Goal: Task Accomplishment & Management: Use online tool/utility

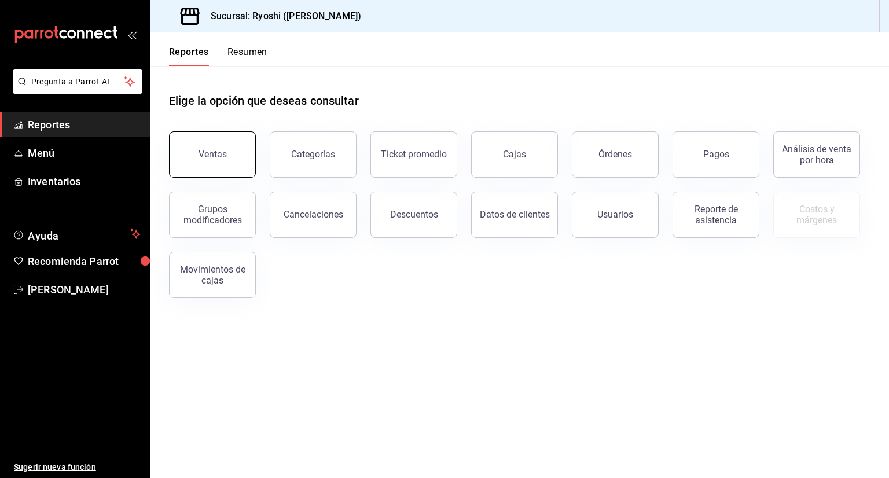
click at [198, 148] on button "Ventas" at bounding box center [212, 154] width 87 height 46
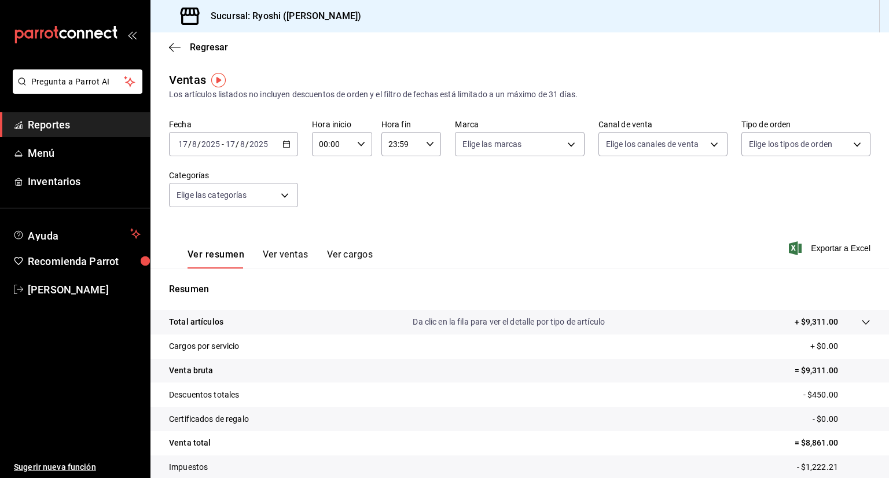
click at [284, 148] on icon "button" at bounding box center [286, 144] width 8 height 8
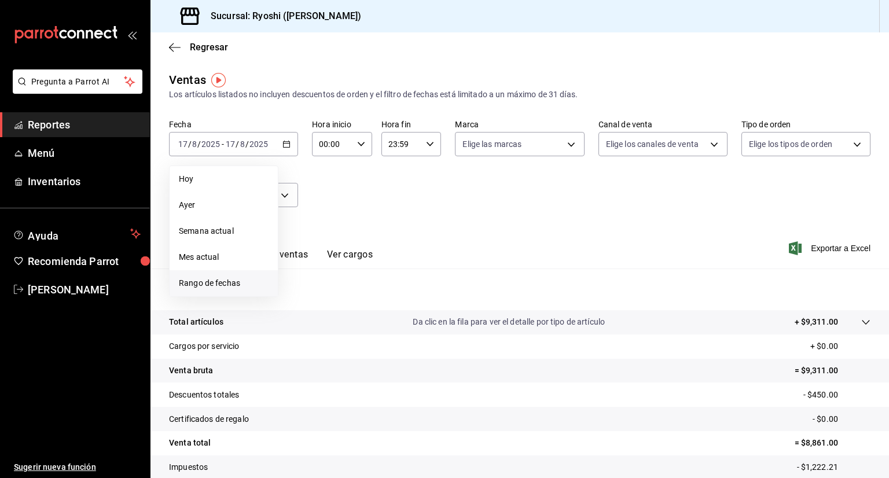
click at [215, 279] on span "Rango de fechas" at bounding box center [224, 283] width 90 height 12
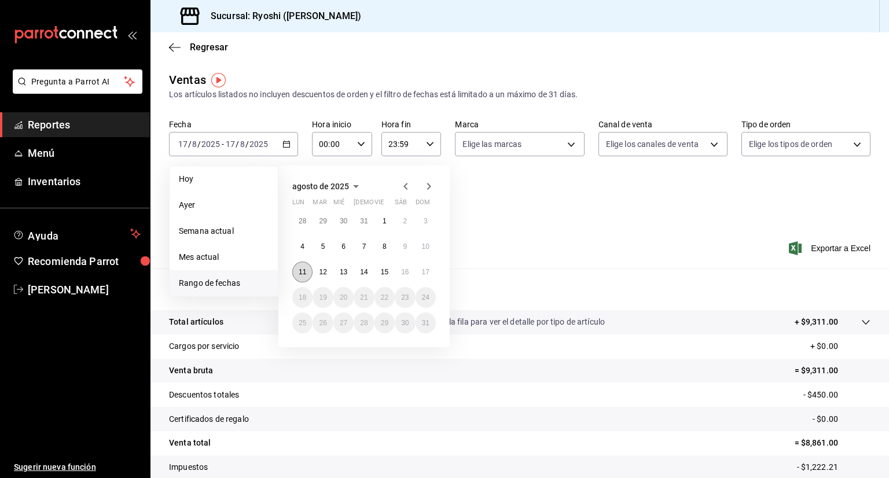
click at [304, 271] on abbr "11" at bounding box center [303, 272] width 8 height 8
click at [433, 274] on button "17" at bounding box center [425, 271] width 20 height 21
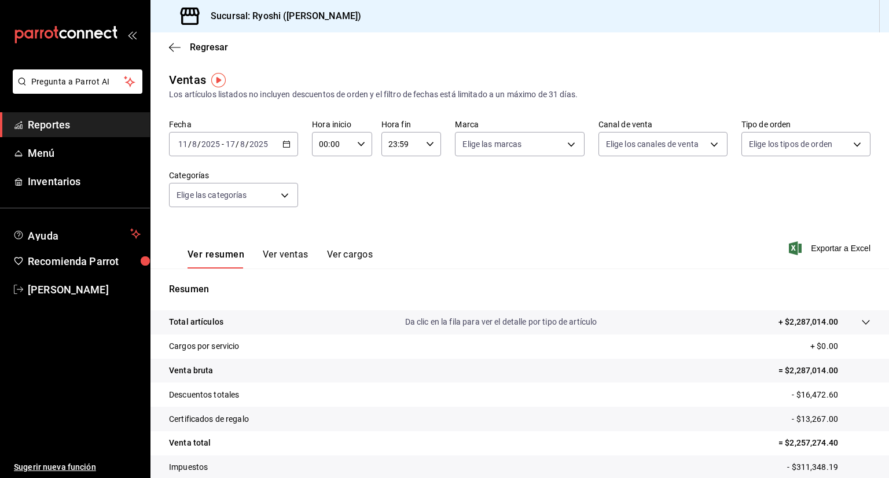
click at [359, 144] on icon "button" at bounding box center [361, 144] width 8 height 8
click at [329, 230] on span "02" at bounding box center [324, 228] width 11 height 9
type input "02:00"
click at [329, 230] on button "05" at bounding box center [324, 219] width 25 height 23
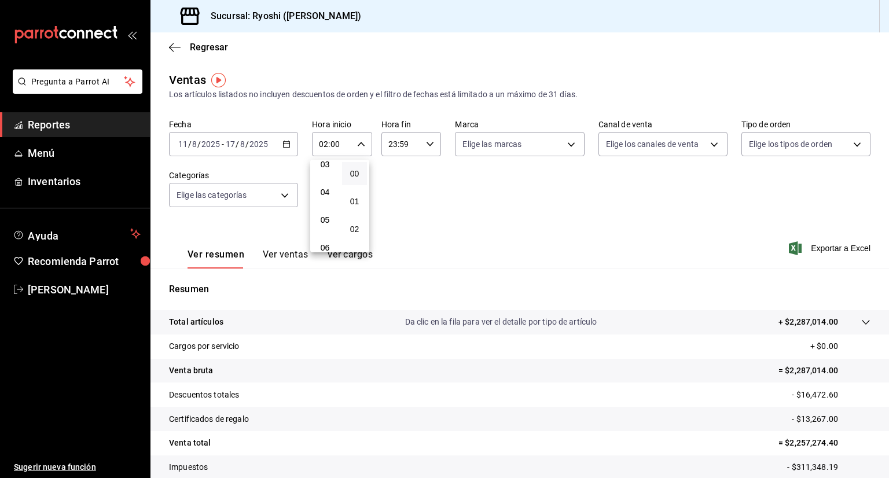
type input "05:00"
click at [426, 143] on div at bounding box center [444, 239] width 889 height 478
click at [426, 143] on icon "button" at bounding box center [430, 144] width 8 height 8
click at [395, 212] on span "22" at bounding box center [393, 210] width 11 height 9
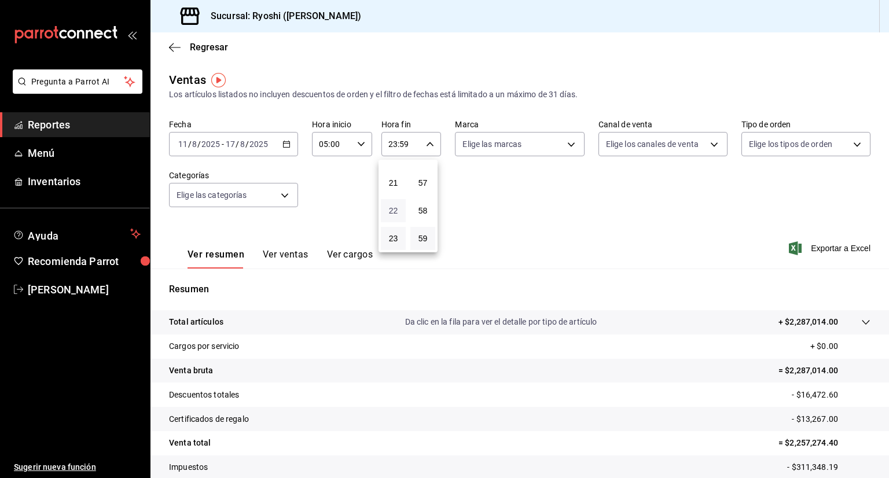
type input "22:59"
click at [395, 212] on span "05" at bounding box center [393, 213] width 11 height 9
click at [424, 207] on span "58" at bounding box center [422, 210] width 11 height 9
type input "05:58"
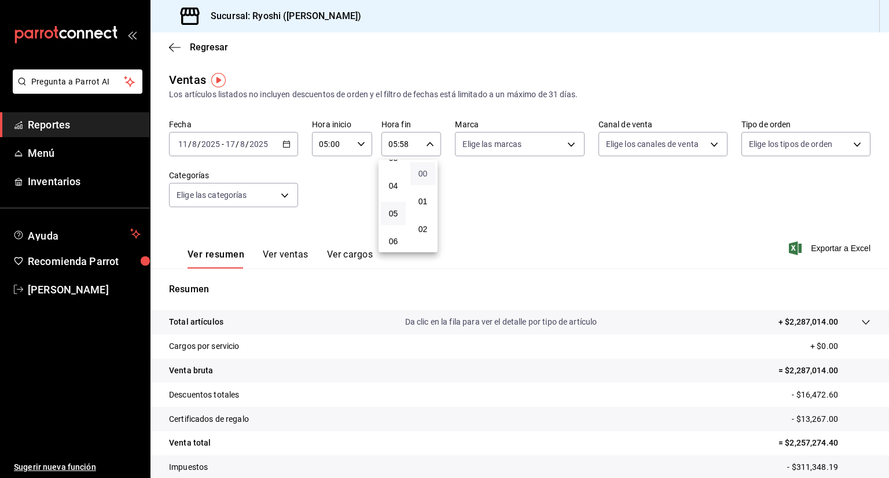
click at [426, 171] on span "00" at bounding box center [422, 173] width 11 height 9
type input "05:00"
click at [426, 171] on span "00" at bounding box center [422, 173] width 11 height 9
click at [500, 167] on div at bounding box center [444, 239] width 889 height 478
click at [500, 144] on body "Pregunta a Parrot AI Reportes Menú Inventarios Ayuda Recomienda Parrot [PERSON_…" at bounding box center [444, 239] width 889 height 478
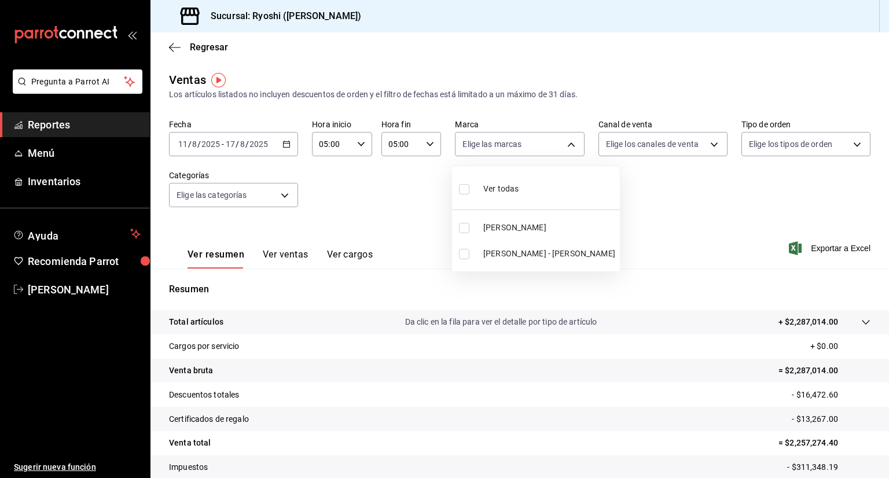
click at [500, 184] on span "Ver todas" at bounding box center [500, 189] width 35 height 12
type input "d1ab8890-ddc3-4d94-b14c-d24ccf3ac2d8,70935bef-f50e-476e-afc6-1ed0b0096d1e"
checkbox input "true"
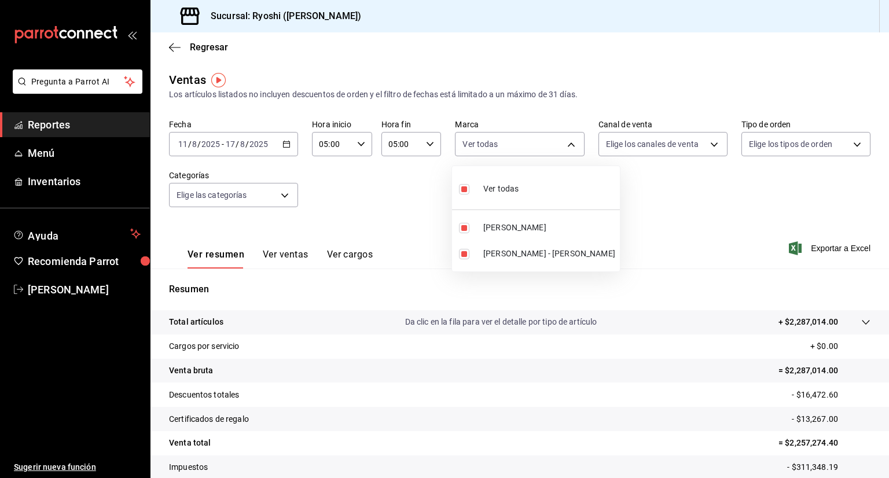
click at [500, 184] on span "Ver todas" at bounding box center [500, 189] width 35 height 12
checkbox input "false"
click at [462, 192] on input "checkbox" at bounding box center [464, 189] width 10 height 10
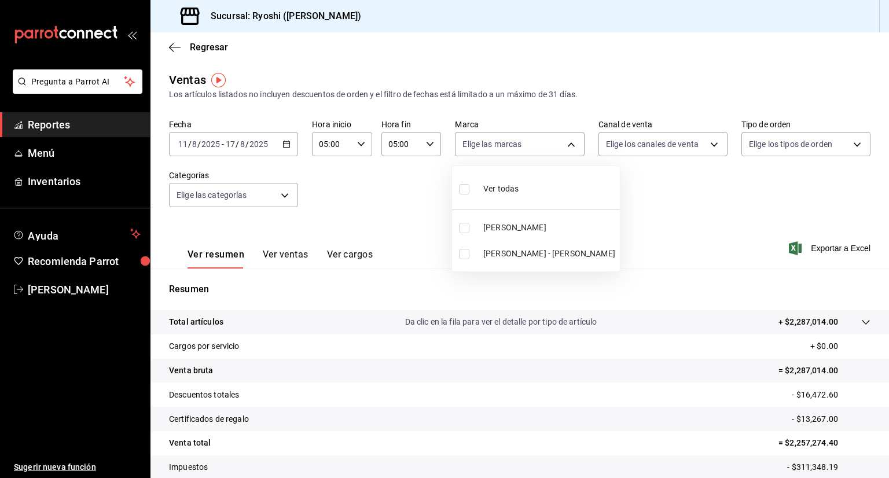
checkbox input "true"
type input "d1ab8890-ddc3-4d94-b14c-d24ccf3ac2d8,70935bef-f50e-476e-afc6-1ed0b0096d1e"
checkbox input "true"
click at [500, 177] on div at bounding box center [444, 239] width 889 height 478
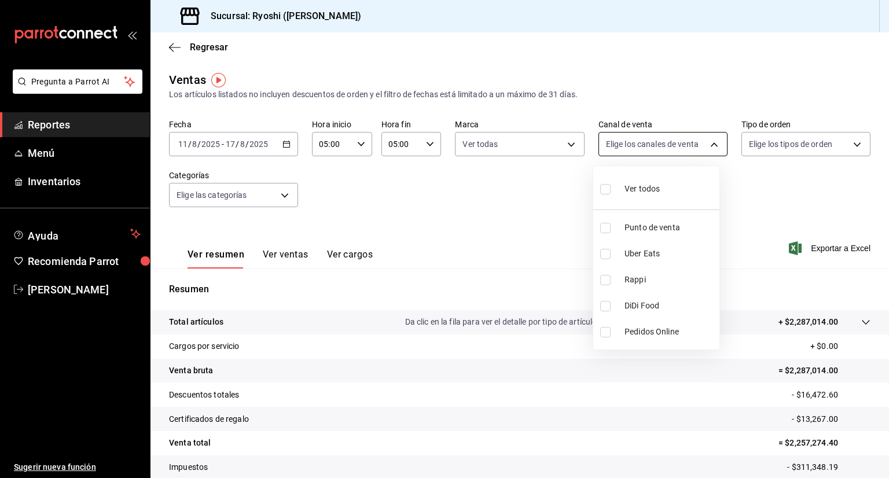
click at [500, 144] on body "Pregunta a Parrot AI Reportes Menú Inventarios Ayuda Recomienda Parrot [PERSON_…" at bounding box center [444, 239] width 889 height 478
click at [500, 189] on input "checkbox" at bounding box center [605, 189] width 10 height 10
checkbox input "true"
type input "PARROT,UBER_EATS,RAPPI,DIDI_FOOD,ONLINE"
checkbox input "true"
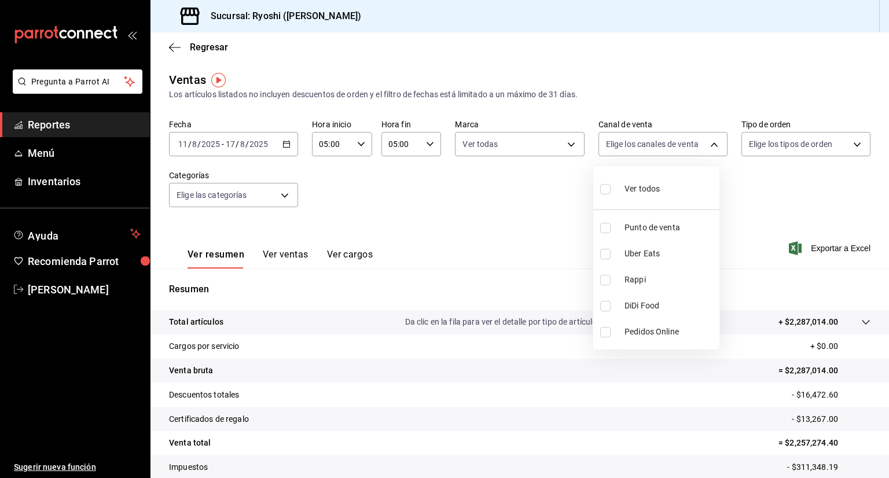
checkbox input "true"
click at [500, 151] on div at bounding box center [444, 239] width 889 height 478
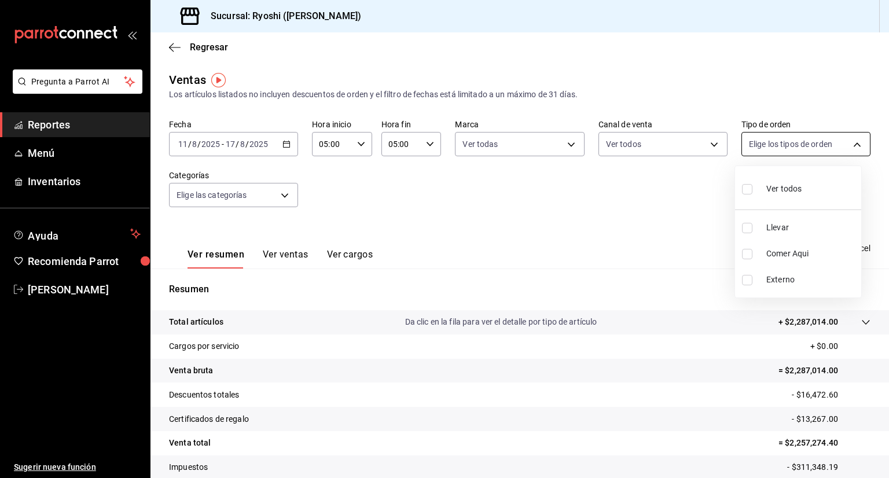
click at [500, 145] on body "Pregunta a Parrot AI Reportes Menú Inventarios Ayuda Recomienda Parrot [PERSON_…" at bounding box center [444, 239] width 889 height 478
click at [500, 145] on div at bounding box center [444, 239] width 889 height 478
click at [500, 144] on body "Pregunta a Parrot AI Reportes Menú Inventarios Ayuda Recomienda Parrot [PERSON_…" at bounding box center [444, 239] width 889 height 478
click at [500, 190] on span "Ver todos" at bounding box center [783, 189] width 35 height 12
type input "ca4200b4-5e9d-4322-8651-be0491a2d9e7,c45ad00e-cc5b-4214-b3ac-e7019355dedd,EXTER…"
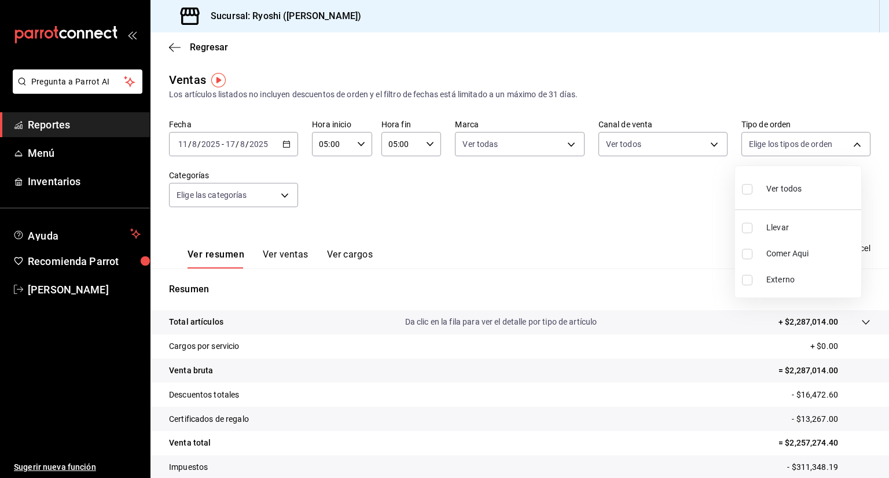
checkbox input "true"
click at [285, 194] on div at bounding box center [444, 239] width 889 height 478
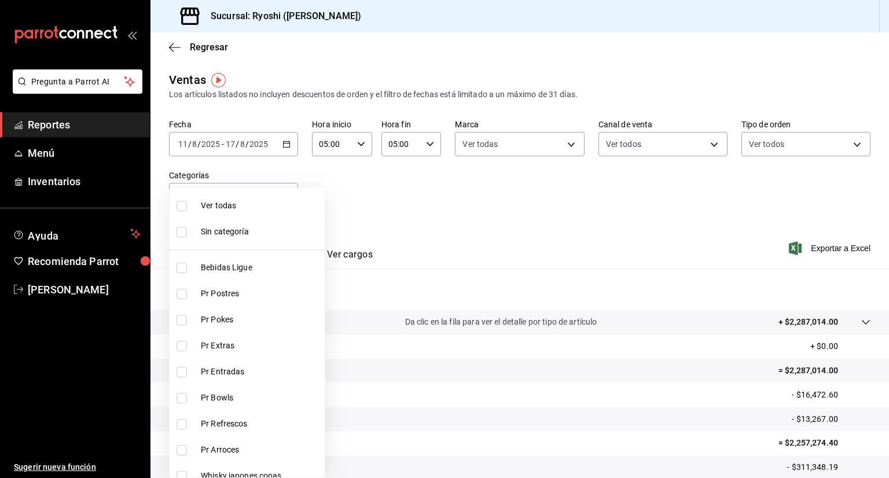
click at [285, 194] on body "Pregunta a Parrot AI Reportes Menú Inventarios Ayuda Recomienda Parrot [PERSON_…" at bounding box center [444, 239] width 889 height 478
click at [211, 203] on span "Ver todas" at bounding box center [260, 206] width 119 height 12
type input "ad186e92-f0af-46bc-bbfd-7ffa80562c6f,3971b1f1-eb4c-4b65-a33f-e0602f1a7270,e647e…"
checkbox input "true"
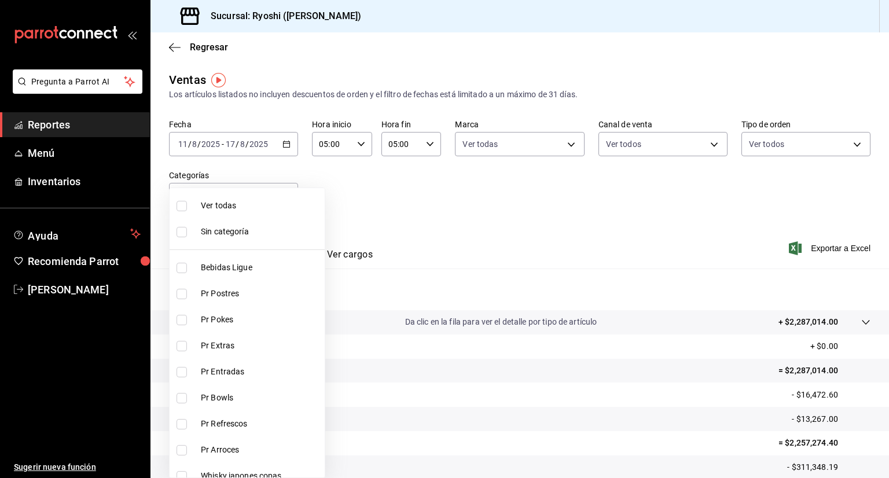
checkbox input "true"
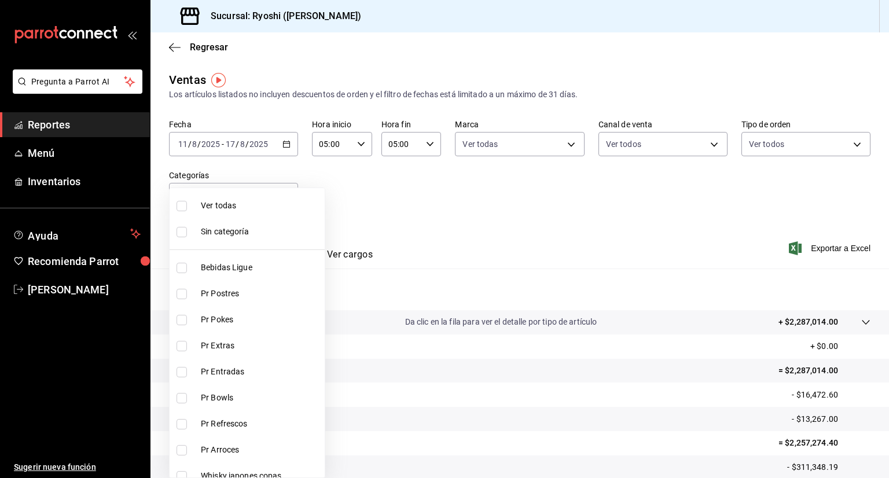
checkbox input "true"
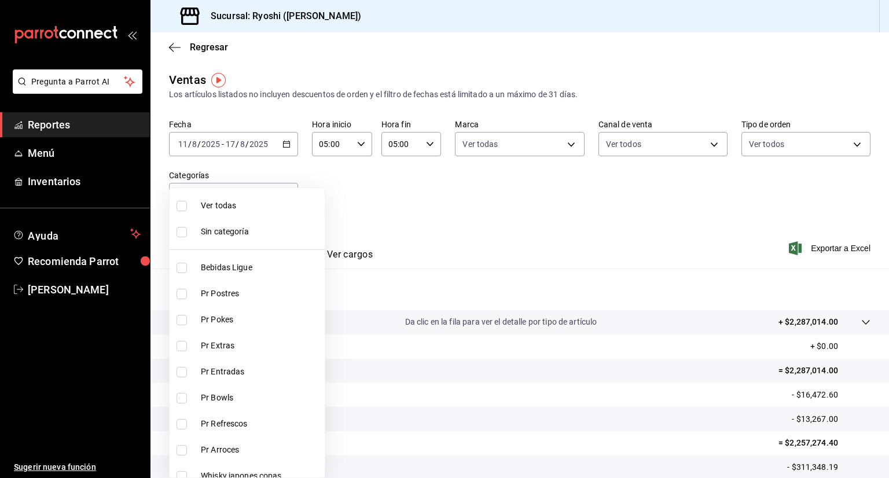
checkbox input "true"
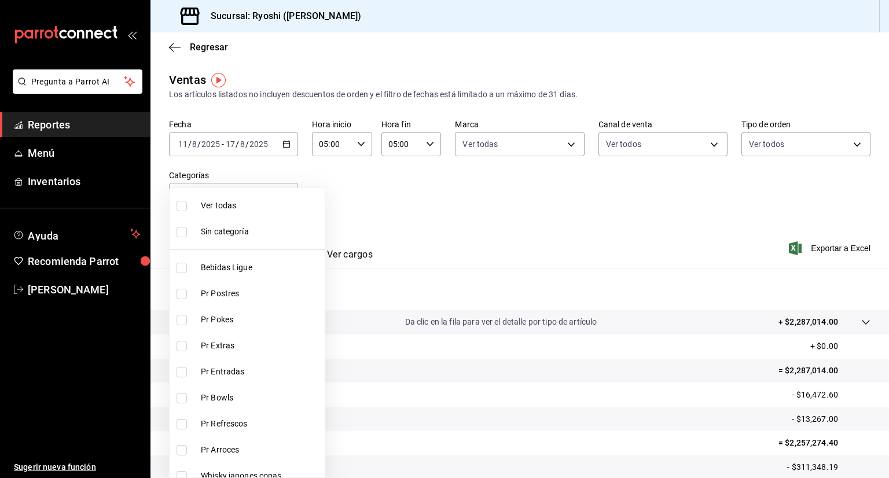
checkbox input "true"
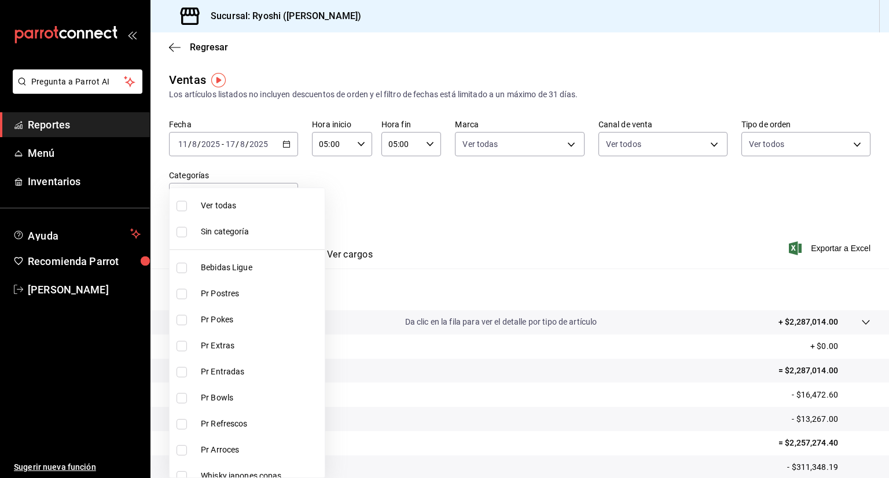
checkbox input "true"
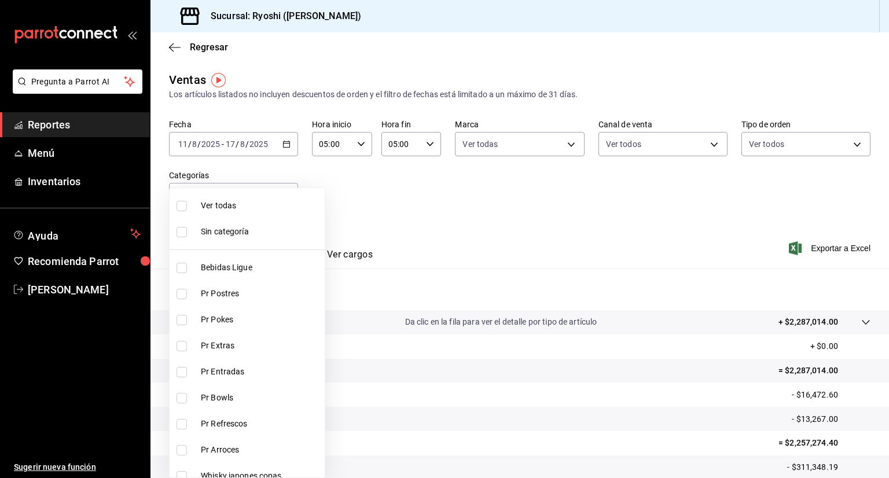
checkbox input "true"
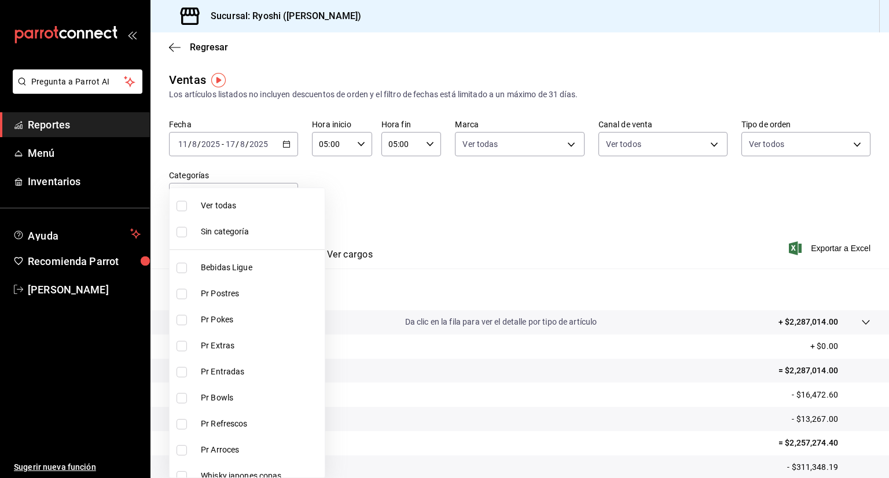
checkbox input "true"
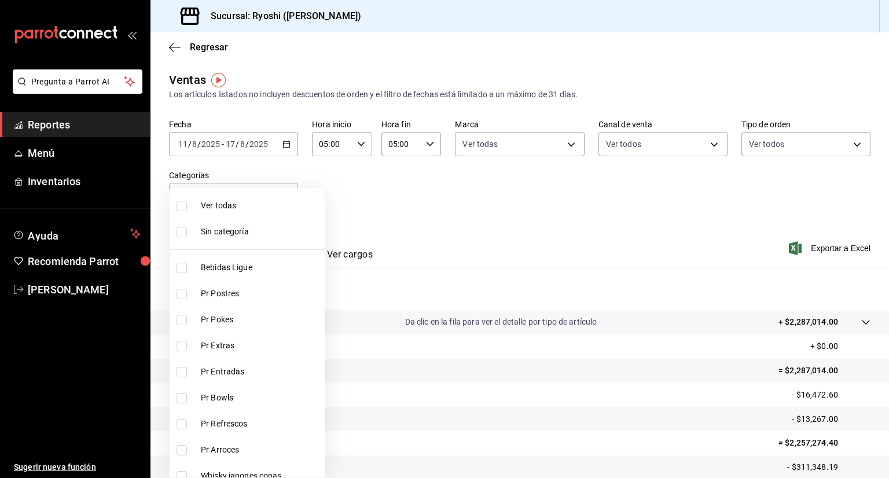
checkbox input "true"
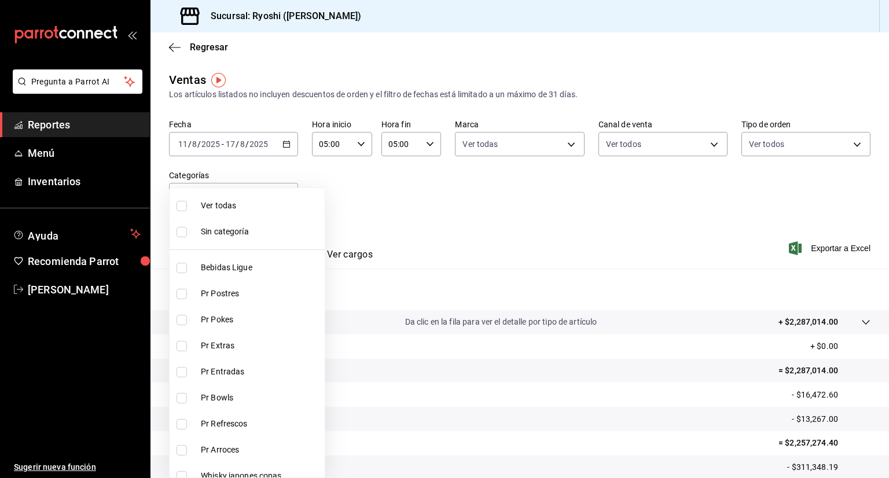
checkbox input "true"
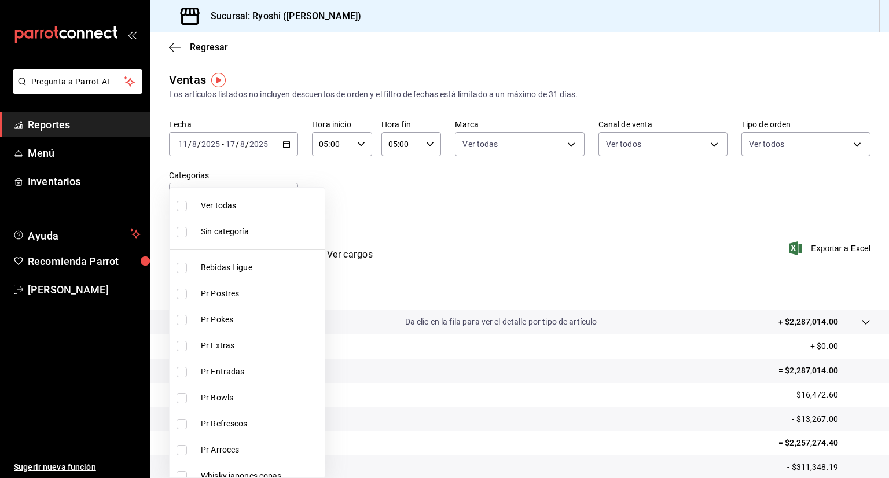
checkbox input "true"
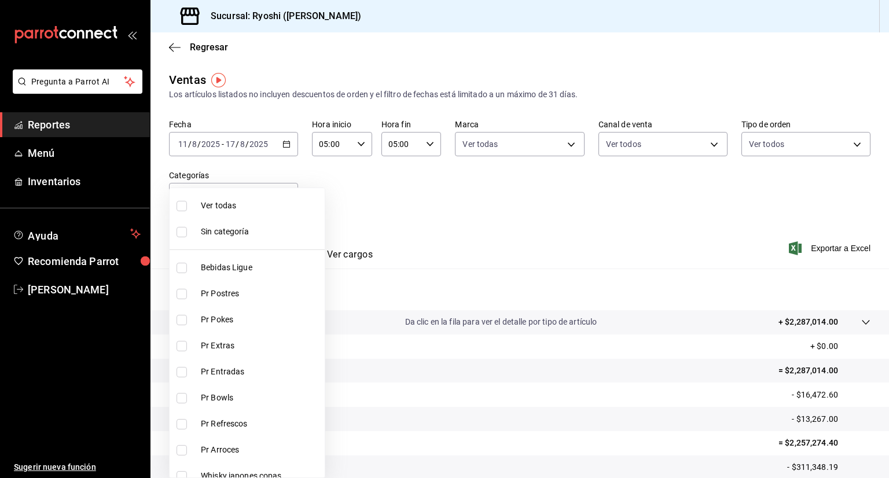
checkbox input "true"
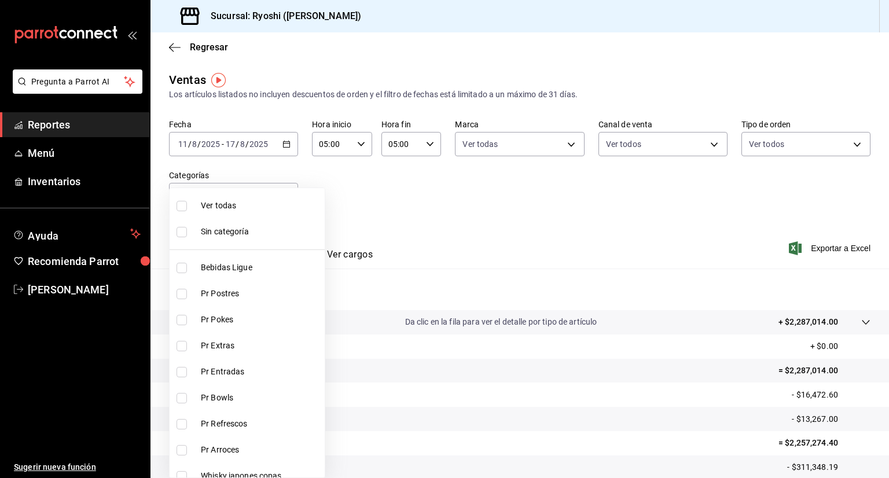
checkbox input "true"
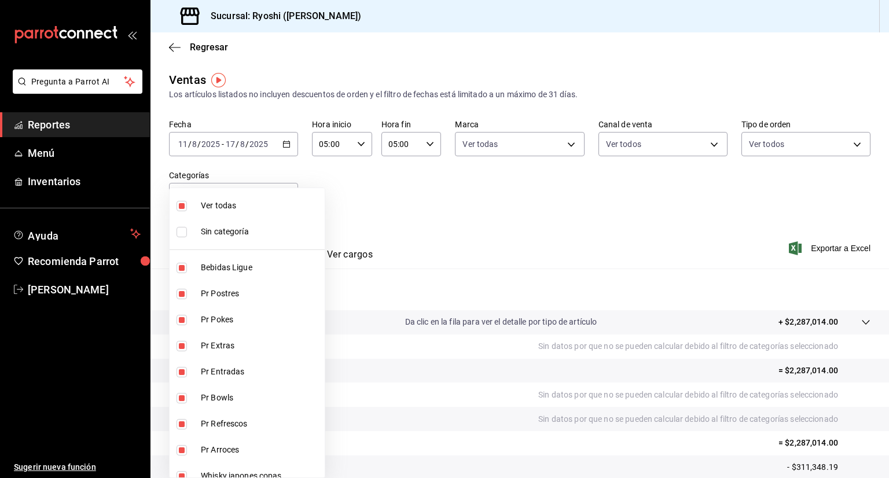
click at [211, 203] on span "Ver todas" at bounding box center [260, 206] width 119 height 12
checkbox input "false"
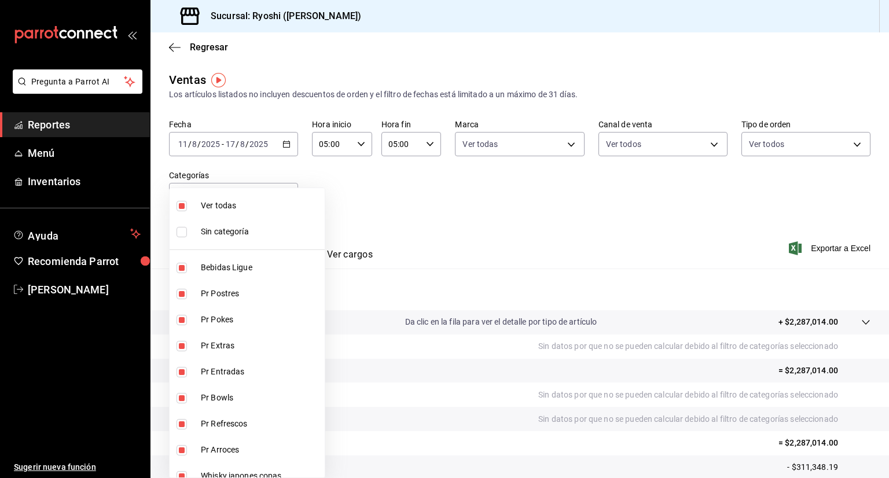
checkbox input "false"
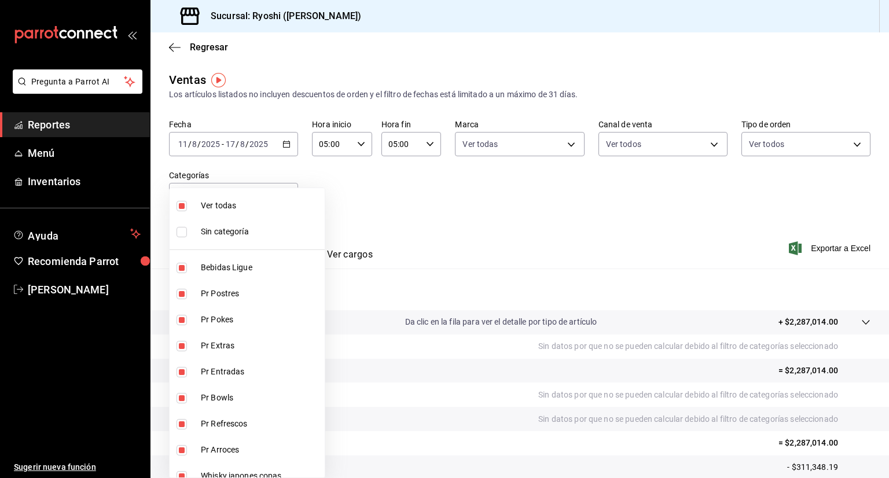
checkbox input "false"
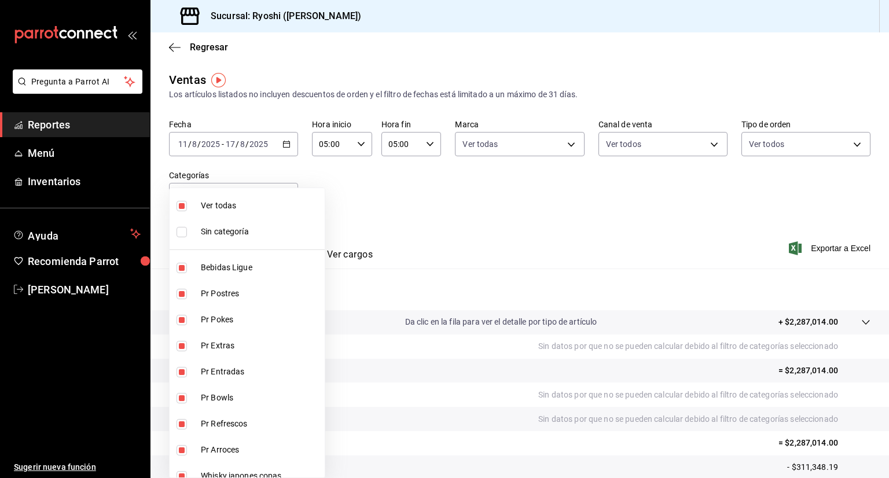
checkbox input "false"
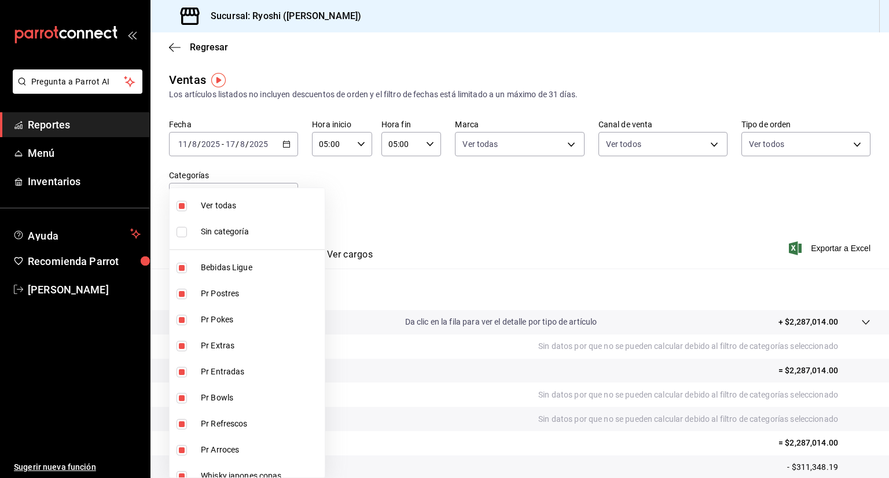
checkbox input "false"
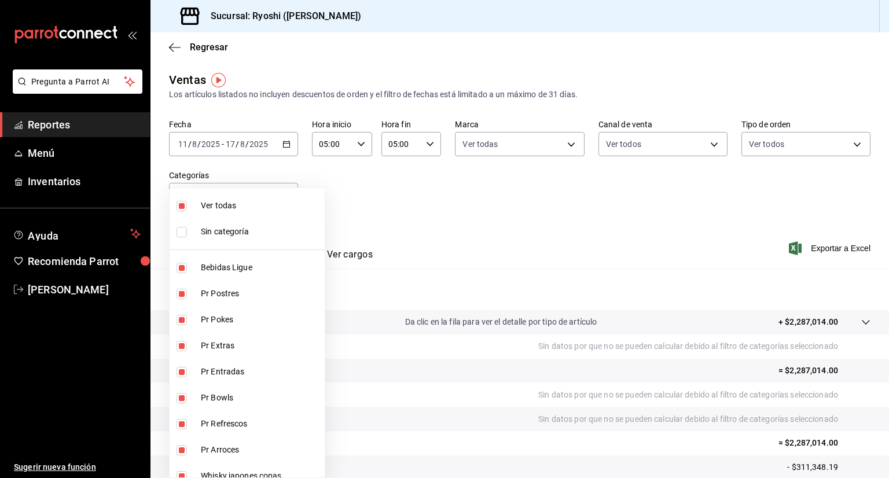
checkbox input "false"
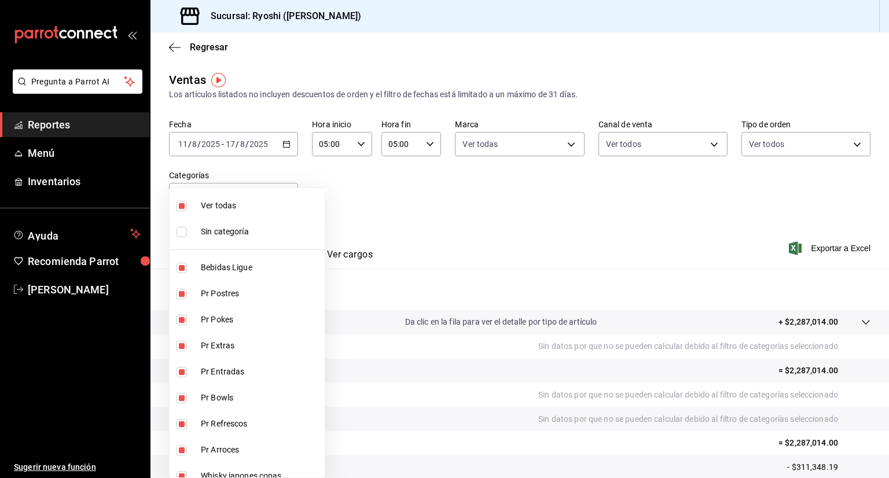
checkbox input "false"
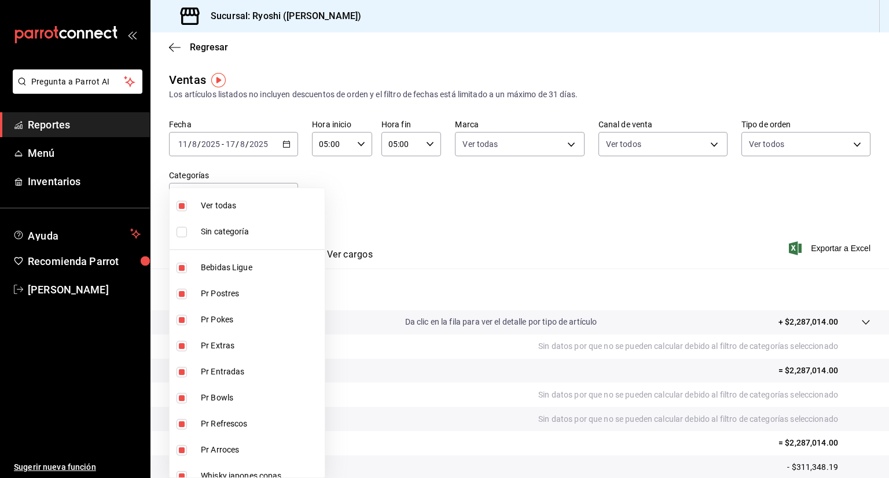
checkbox input "false"
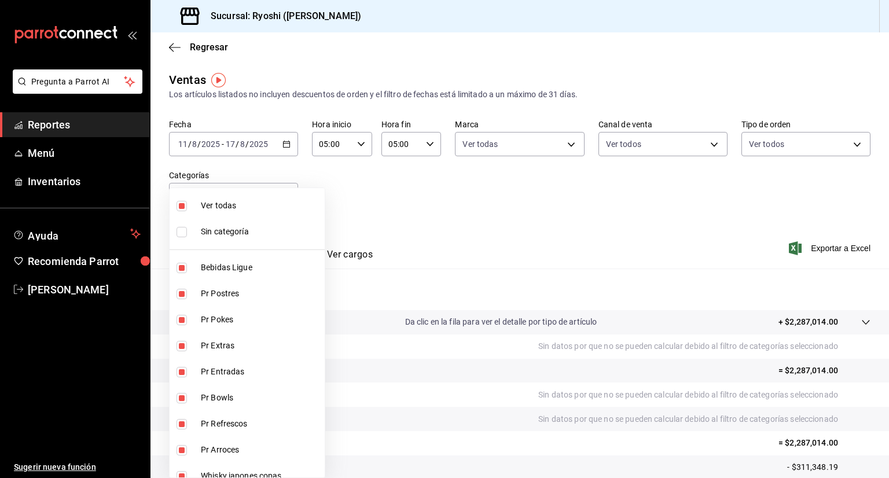
checkbox input "false"
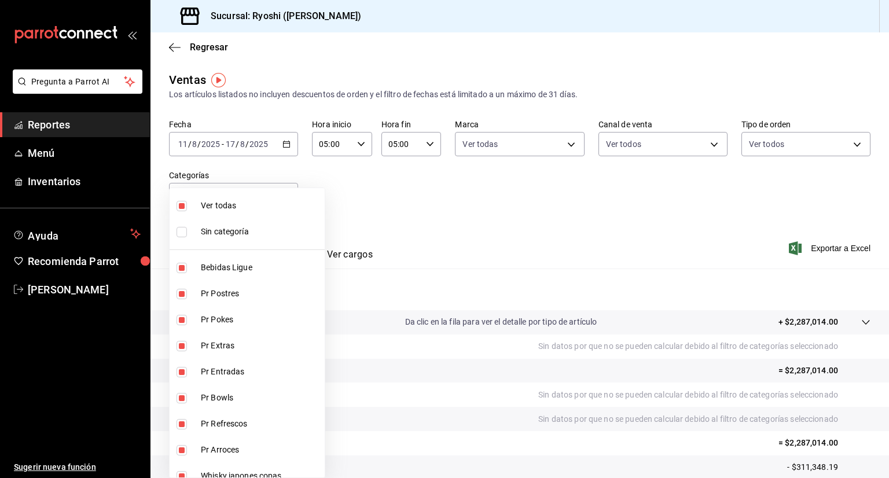
checkbox input "false"
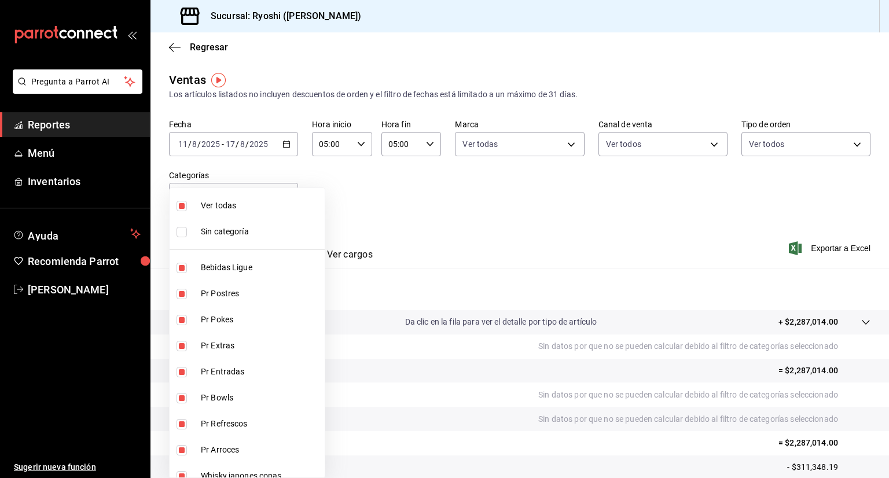
checkbox input "false"
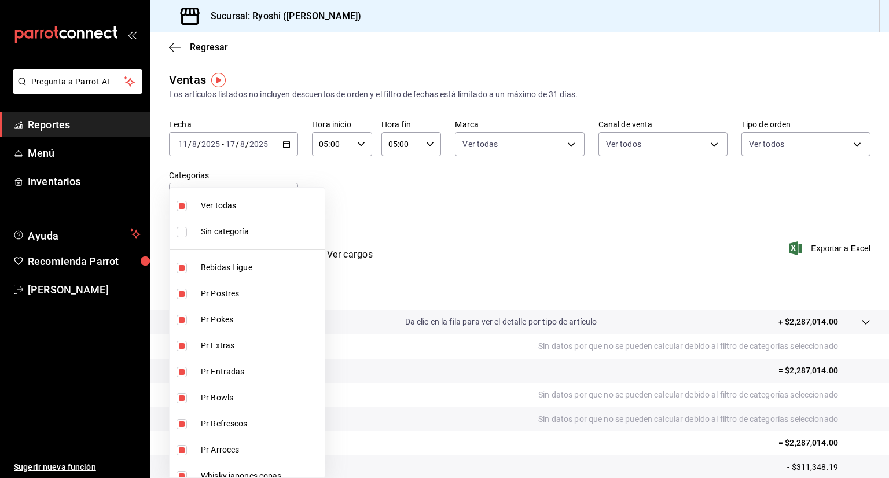
checkbox input "false"
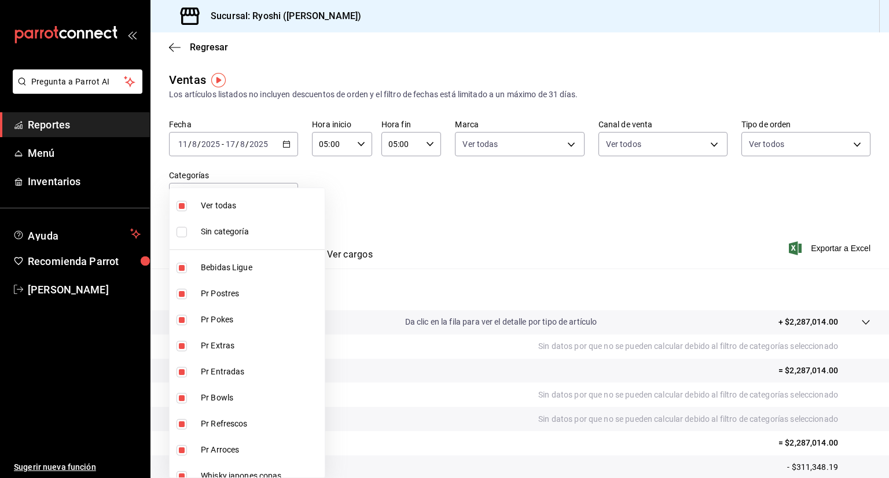
checkbox input "false"
click at [211, 203] on span "Ver todas" at bounding box center [260, 206] width 119 height 12
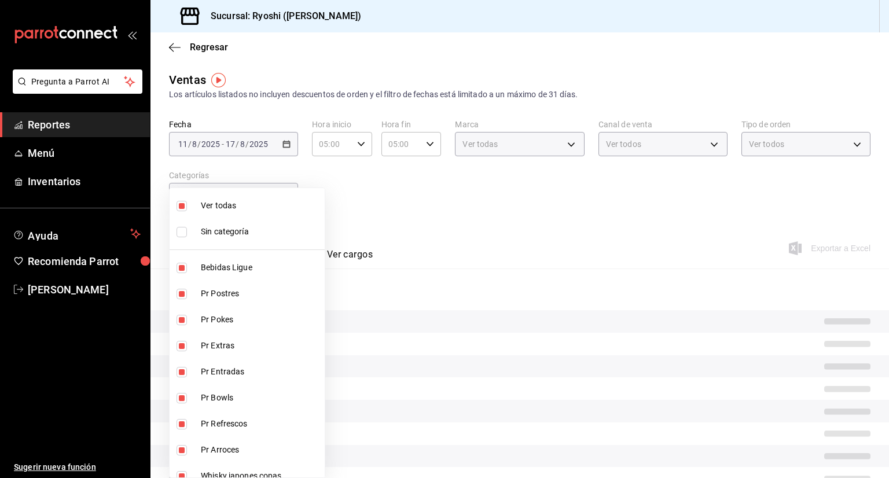
type input "ad186e92-f0af-46bc-bbfd-7ffa80562c6f,3971b1f1-eb4c-4b65-a33f-e0602f1a7270,e647e…"
checkbox input "true"
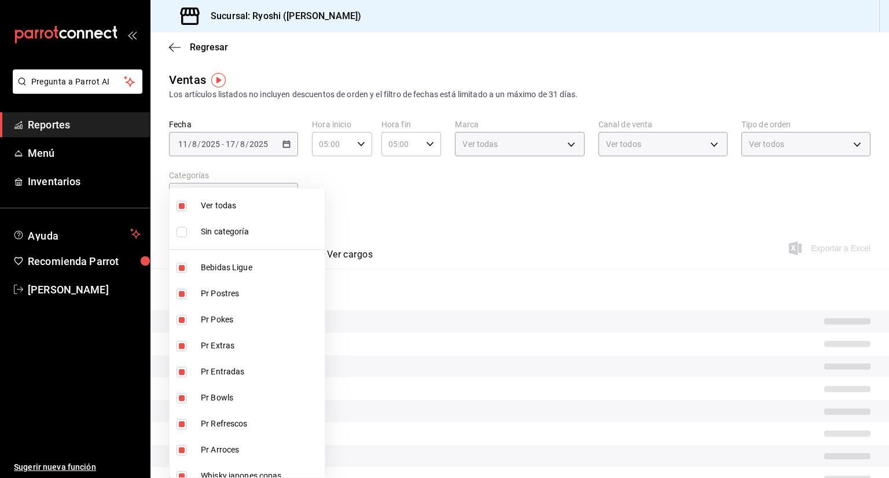
checkbox input "true"
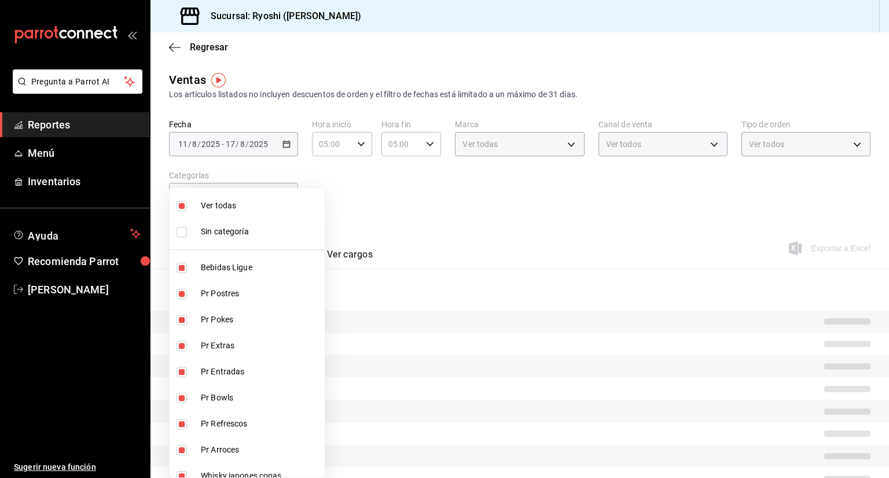
checkbox input "true"
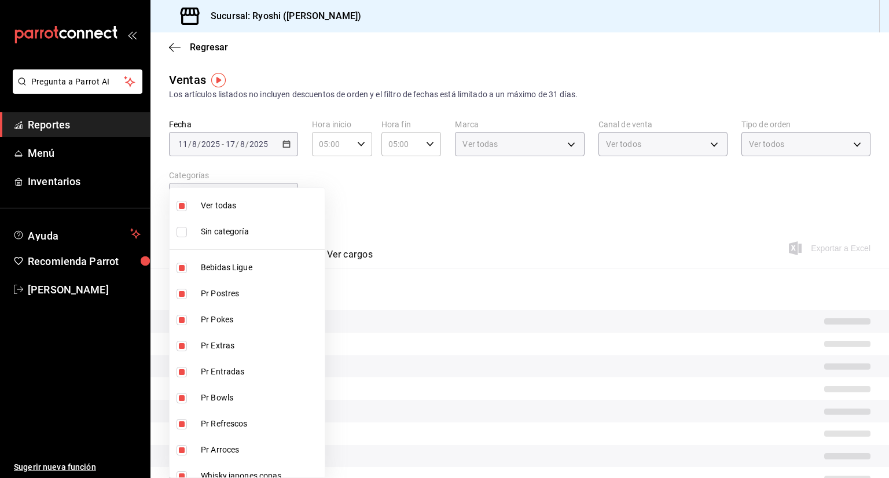
checkbox input "true"
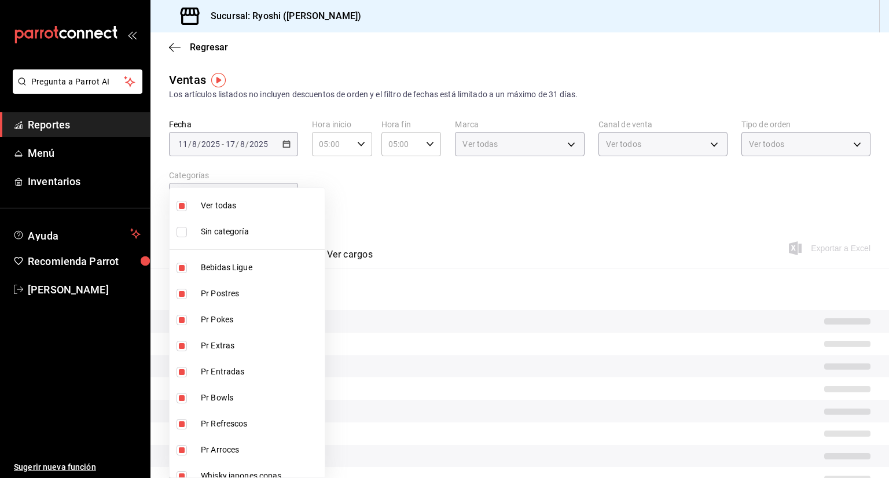
checkbox input "true"
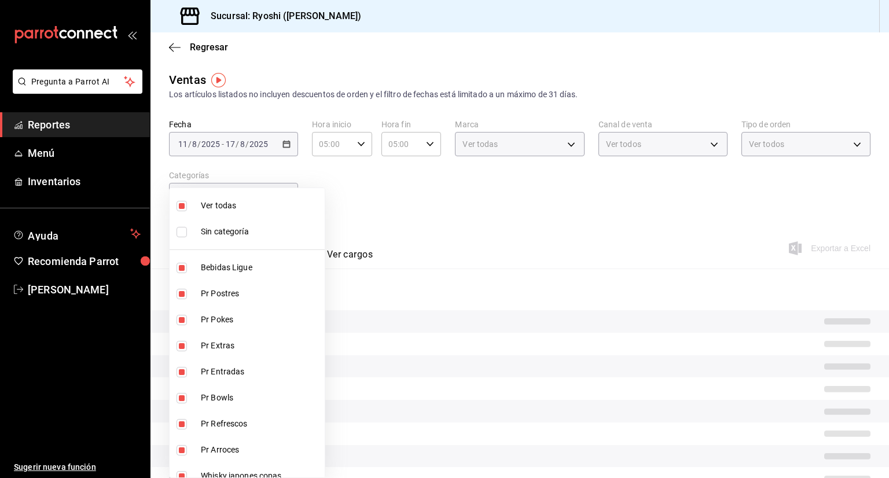
checkbox input "true"
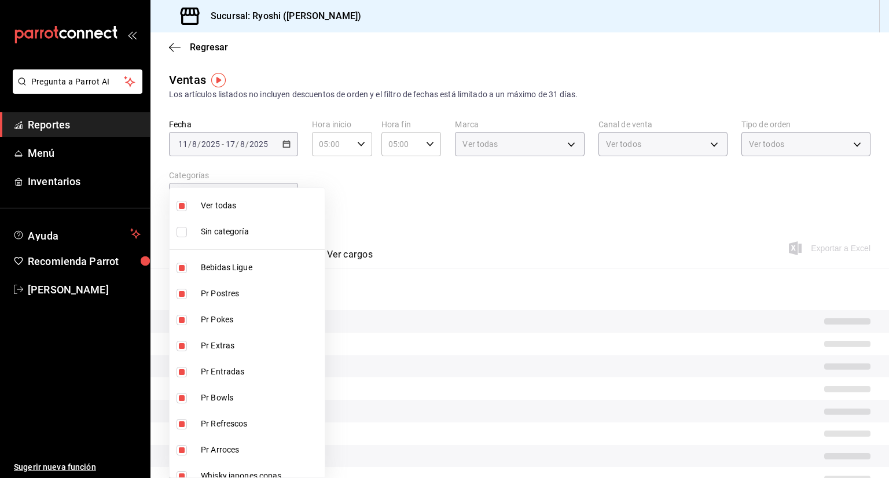
checkbox input "true"
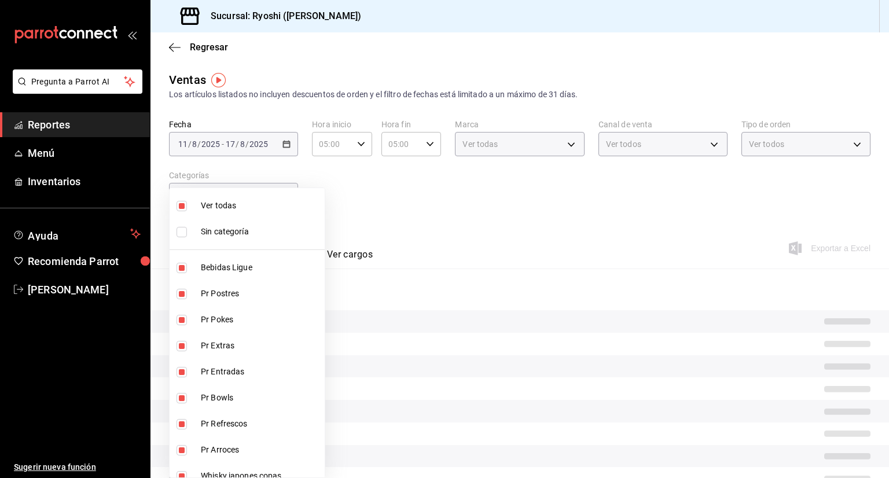
checkbox input "true"
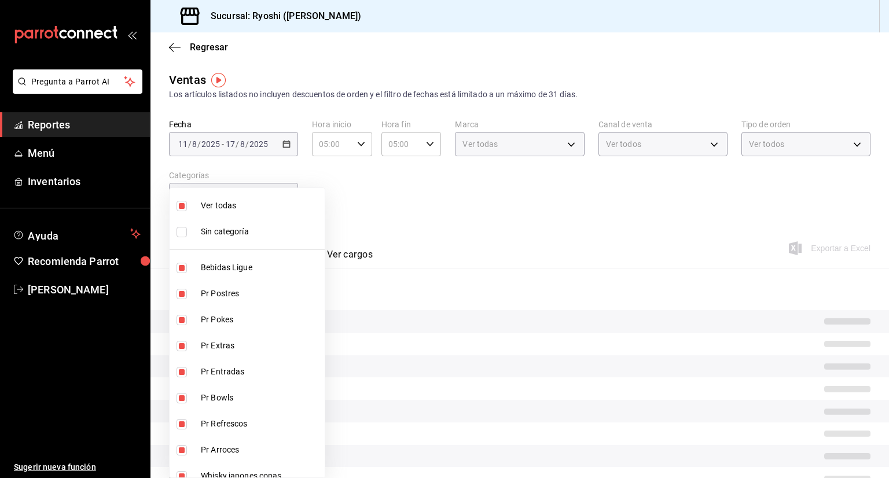
checkbox input "true"
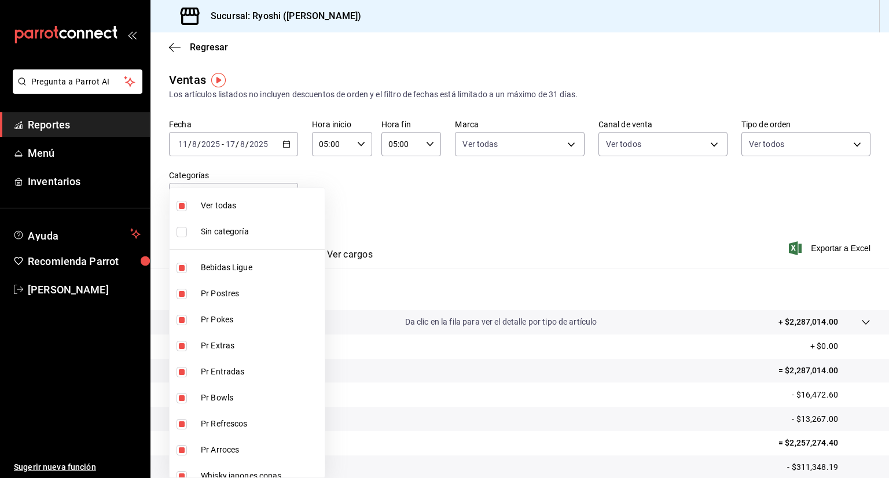
click at [373, 236] on div at bounding box center [444, 239] width 889 height 478
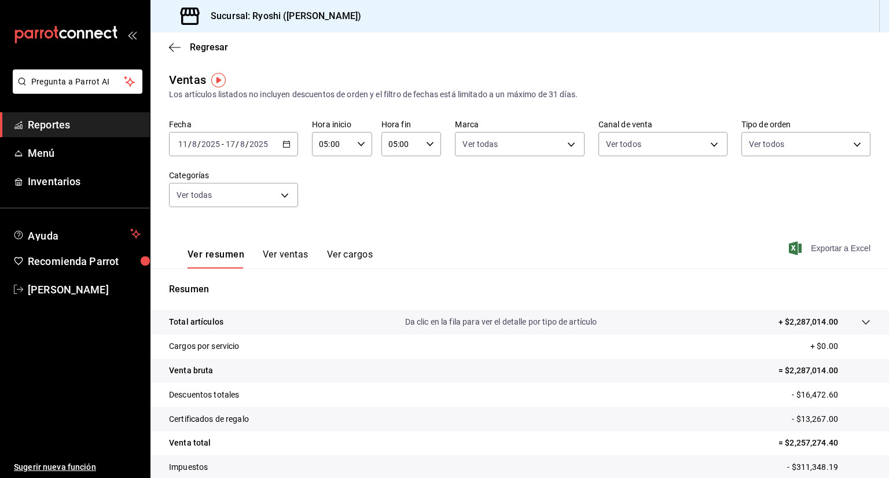
click at [500, 248] on span "Exportar a Excel" at bounding box center [830, 248] width 79 height 14
